Goal: Navigation & Orientation: Understand site structure

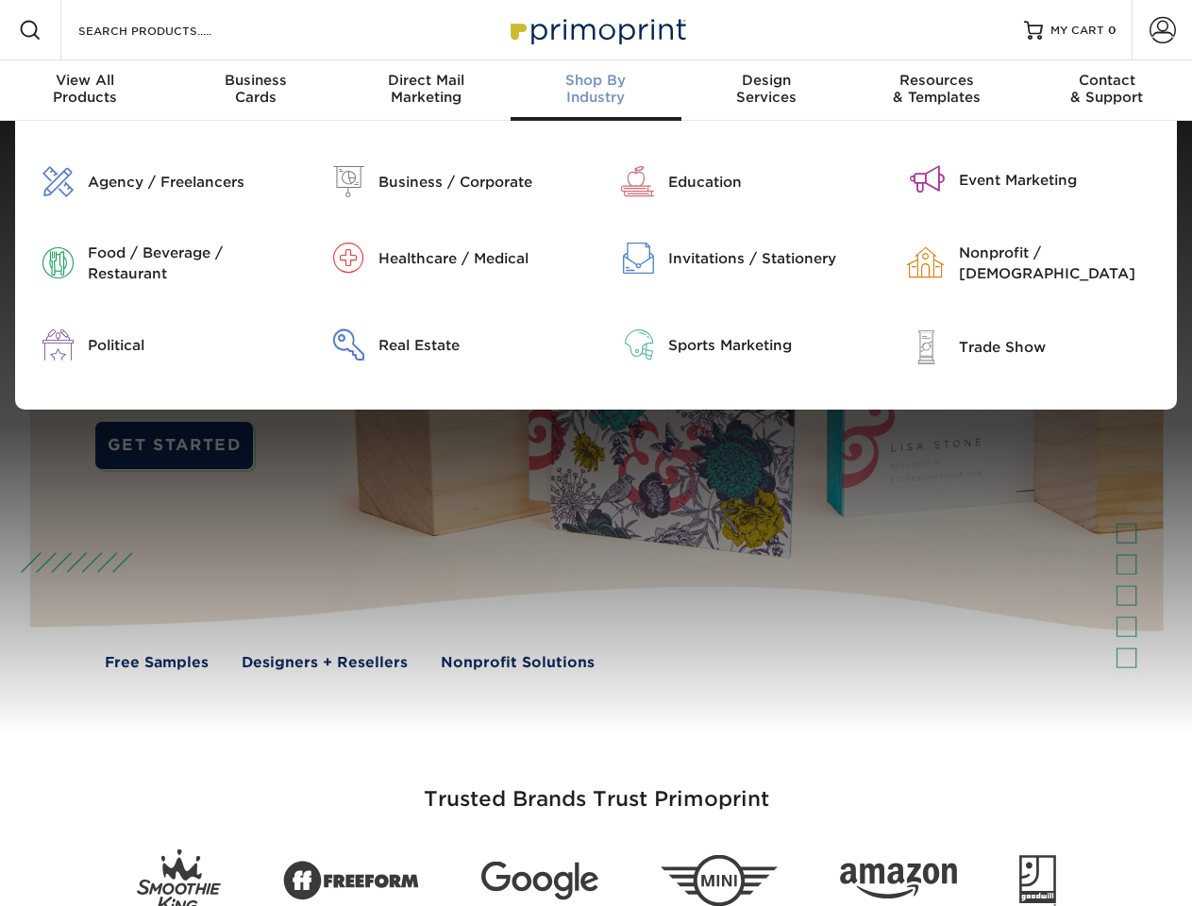
click at [596, 453] on div at bounding box center [596, 428] width 1192 height 614
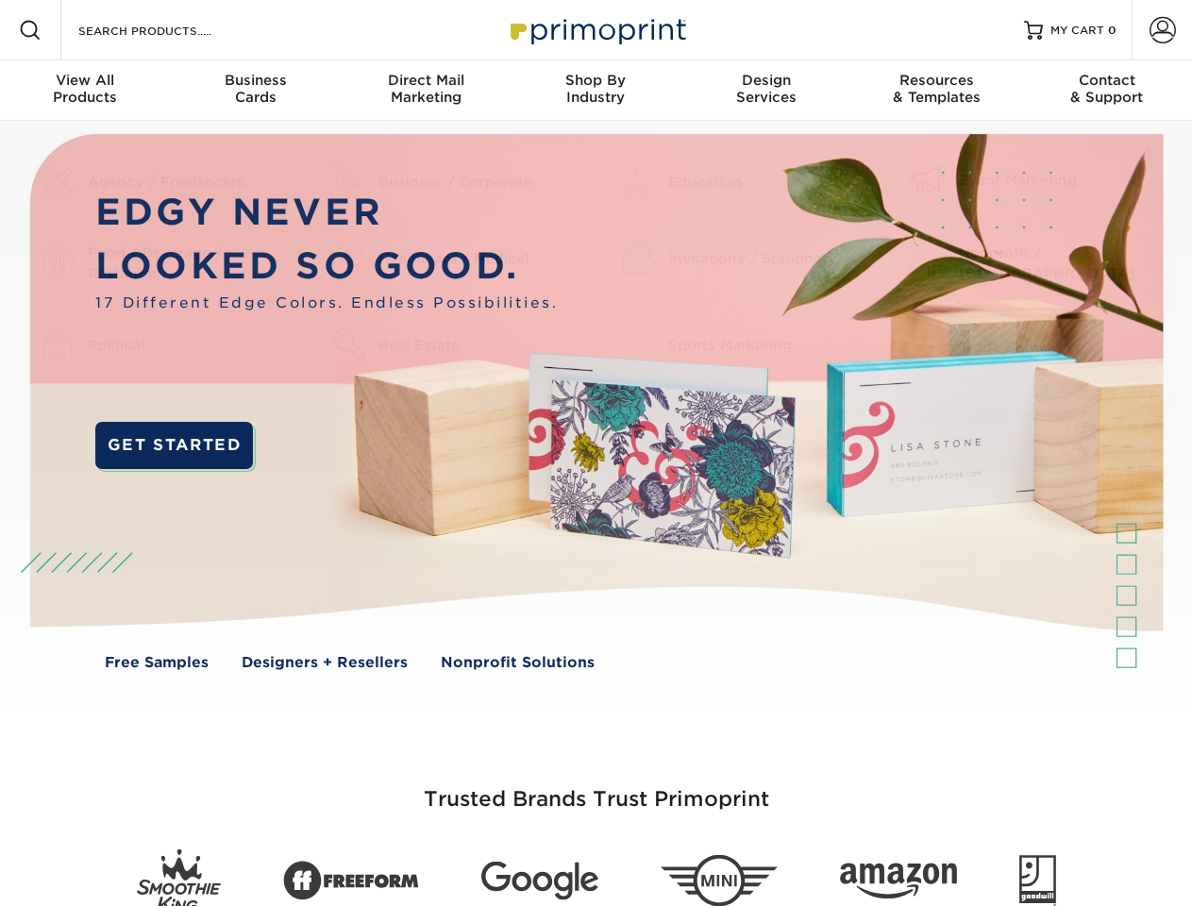
click at [30, 30] on span at bounding box center [30, 30] width 23 height 23
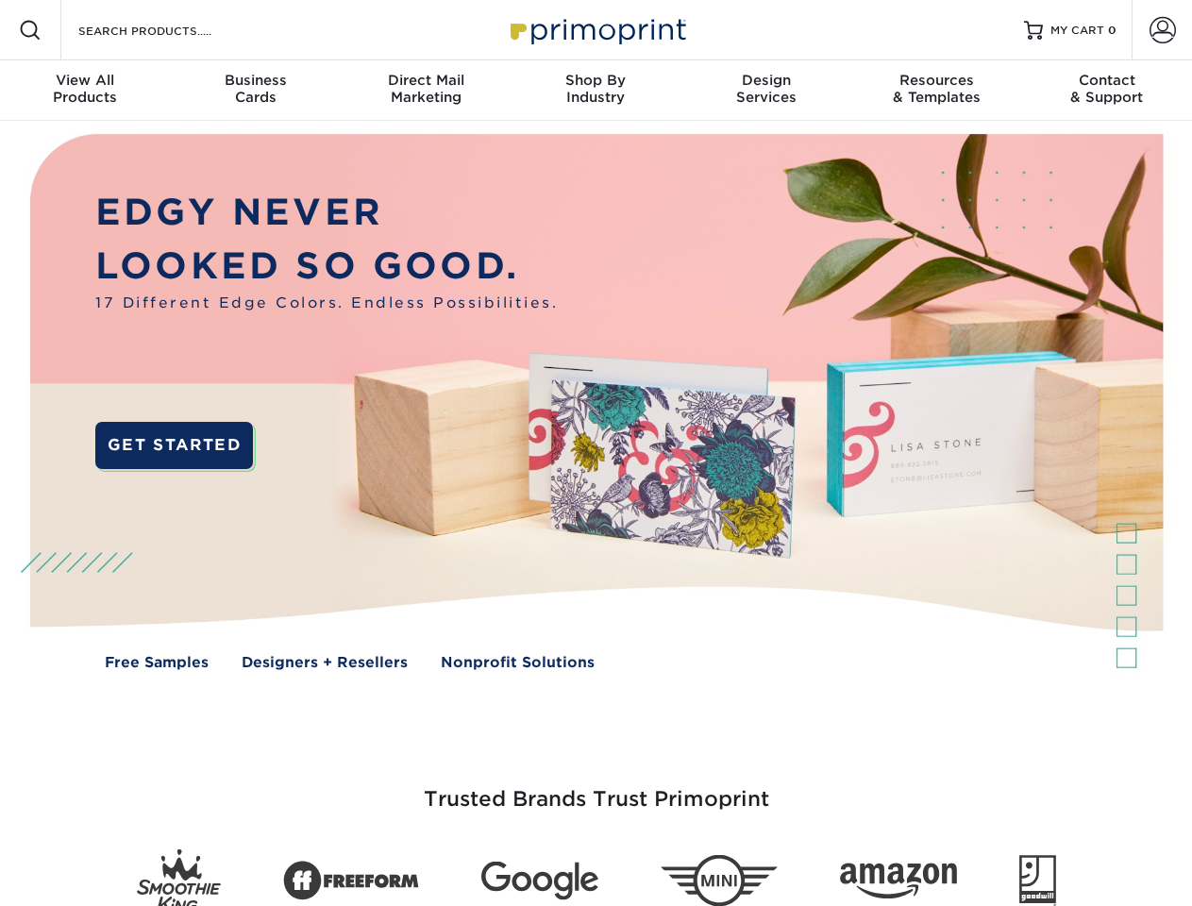
click at [1162, 30] on span at bounding box center [1163, 30] width 26 height 26
click at [85, 91] on div "View All Products" at bounding box center [85, 89] width 170 height 34
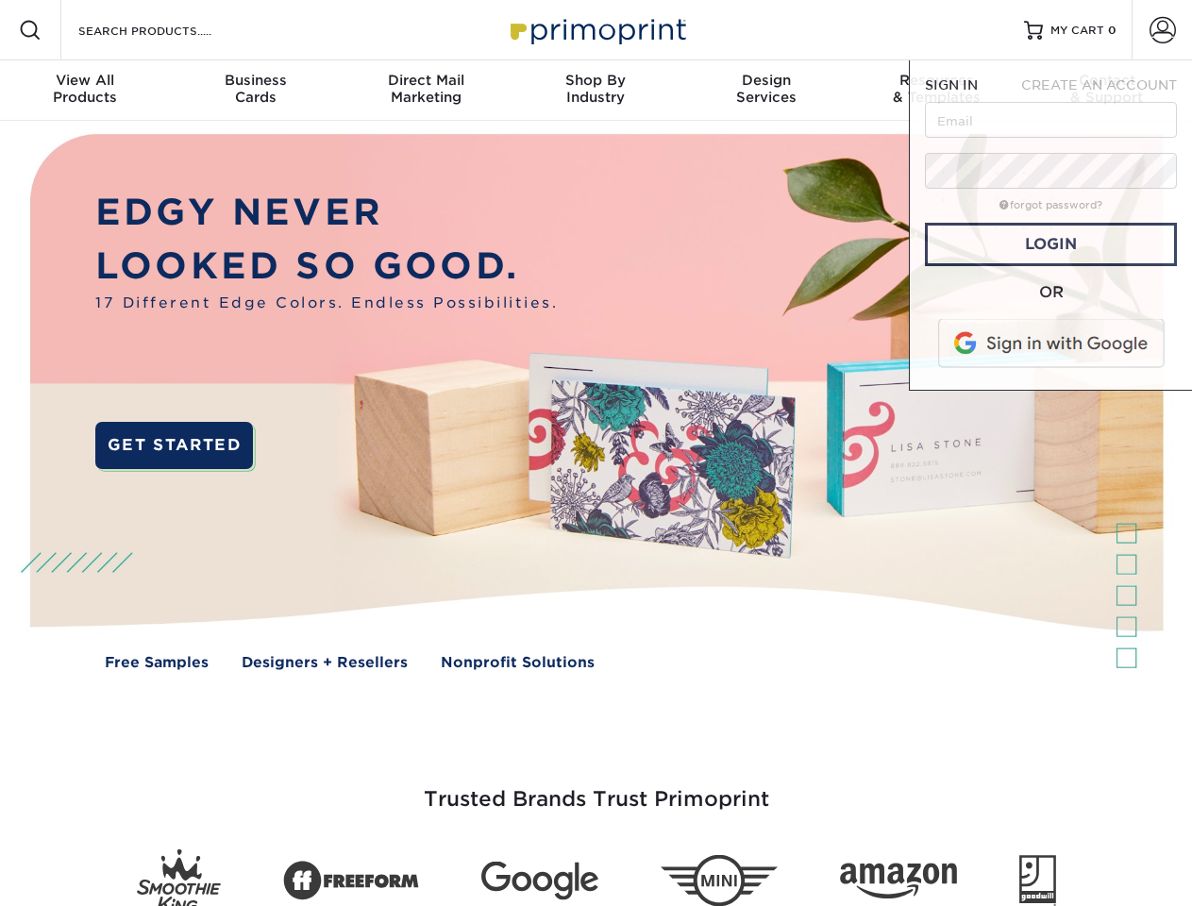
click at [255, 91] on div "Business Cards" at bounding box center [255, 89] width 170 height 34
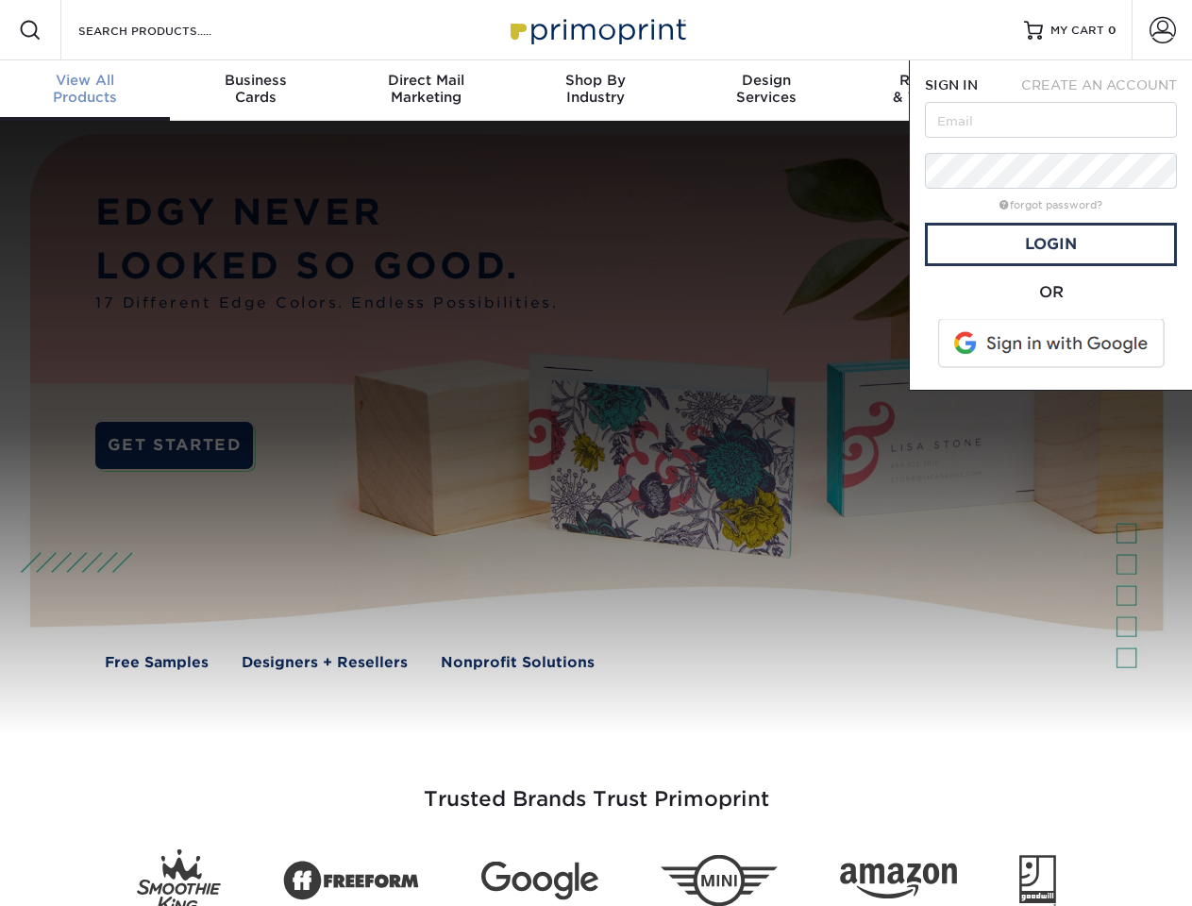
click at [426, 91] on div "Direct Mail Marketing" at bounding box center [426, 89] width 170 height 34
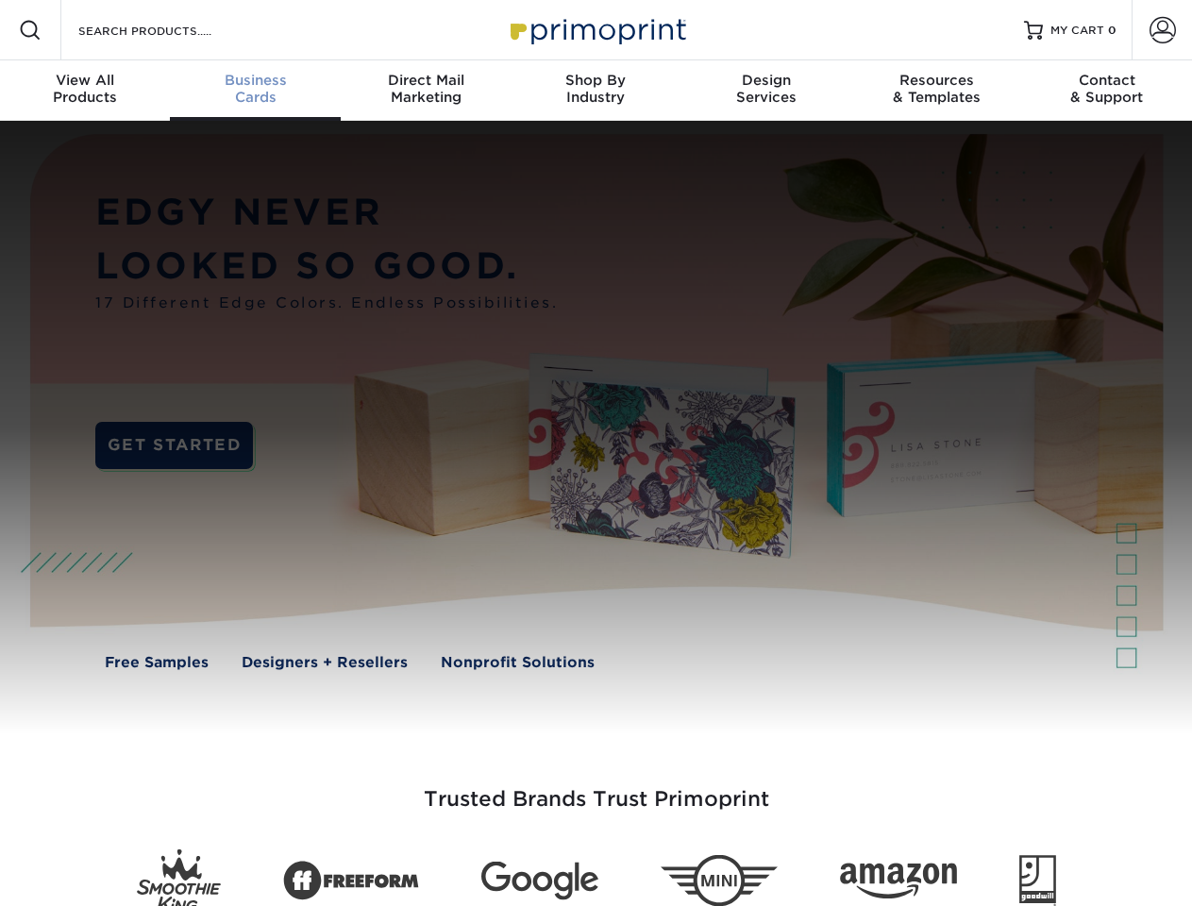
click at [596, 91] on div "Shop By Industry" at bounding box center [596, 89] width 170 height 34
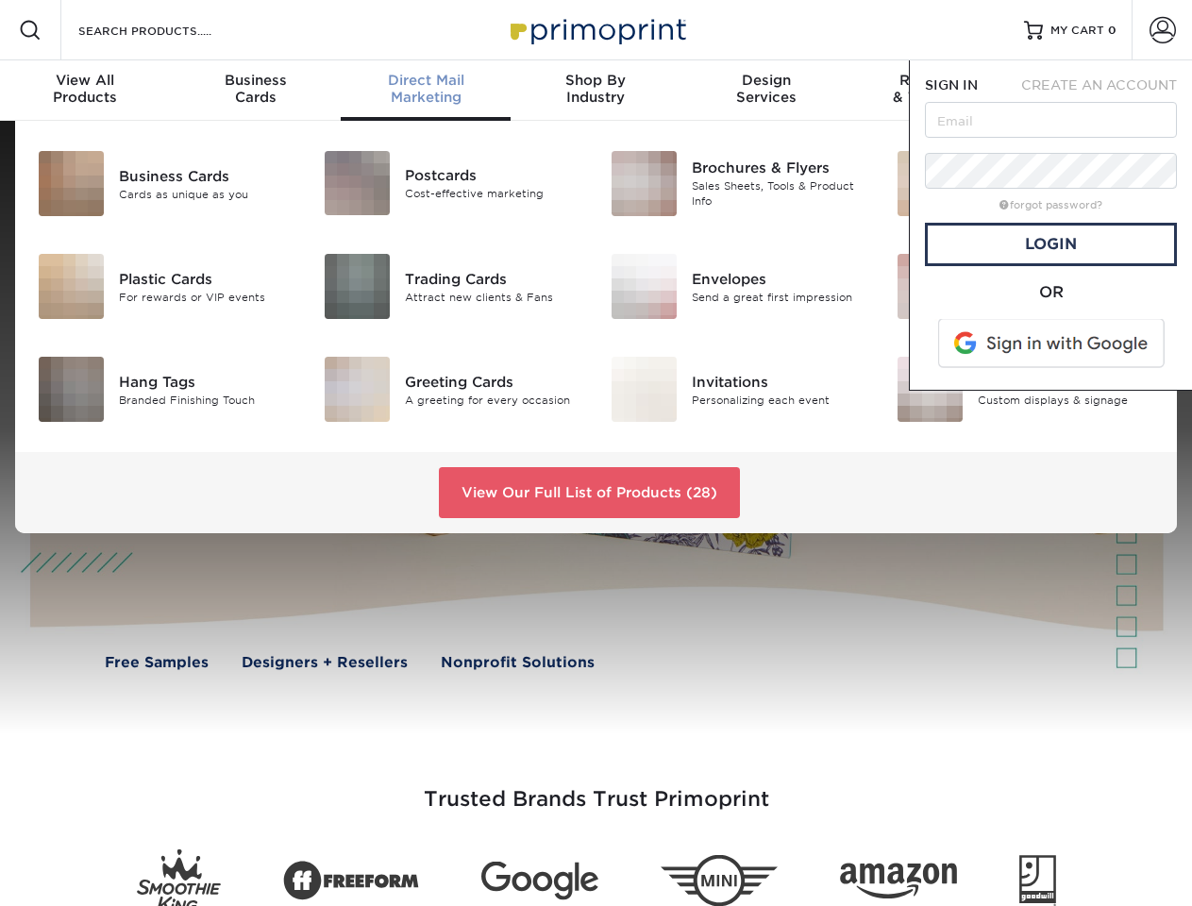
click at [766, 91] on div "Design Services" at bounding box center [767, 89] width 170 height 34
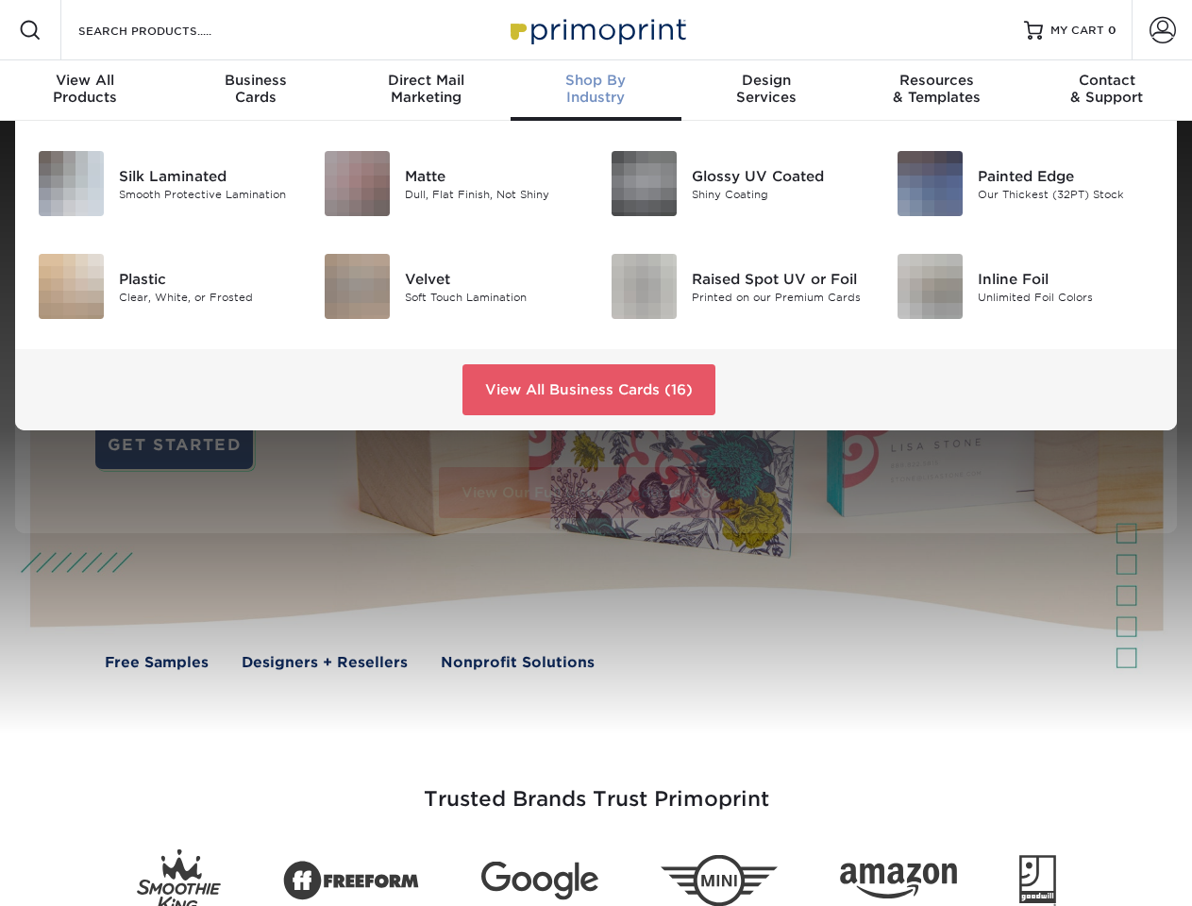
click at [936, 91] on span "SIGN IN" at bounding box center [951, 84] width 53 height 15
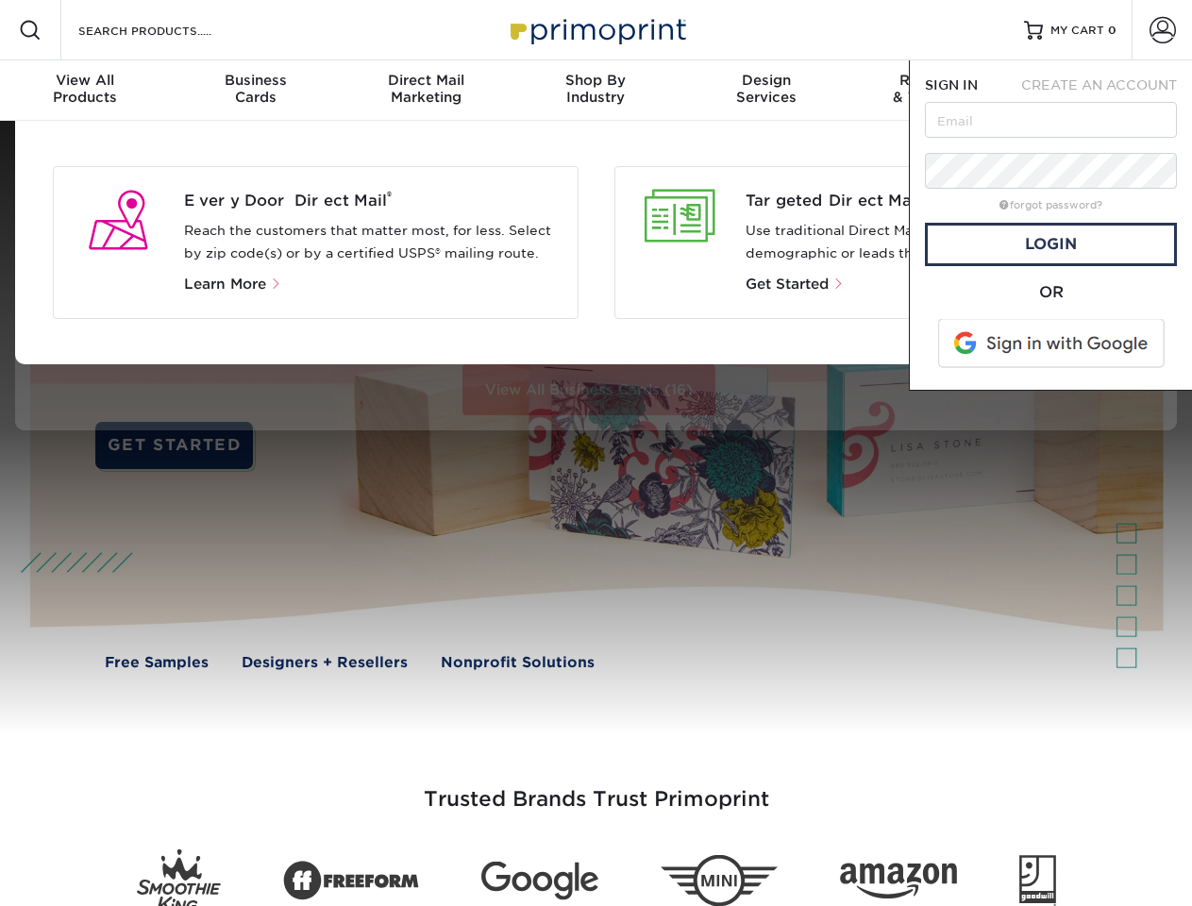
click at [1107, 91] on div "Contact & Support" at bounding box center [1107, 89] width 170 height 34
